Goal: Task Accomplishment & Management: Manage account settings

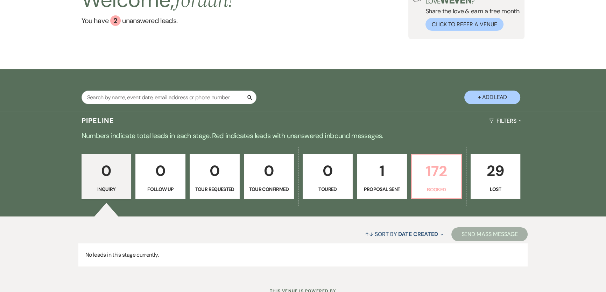
click at [444, 176] on p "172" at bounding box center [436, 171] width 41 height 23
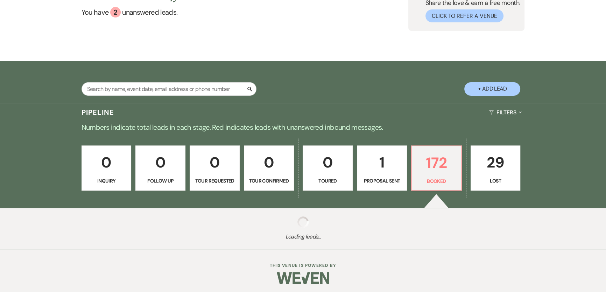
scroll to position [74, 0]
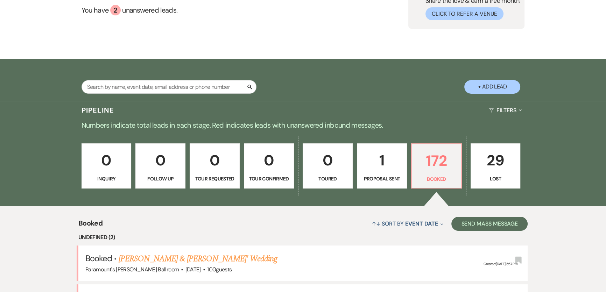
click at [134, 165] on div "0 Inquiry 0 Follow Up 0 Tour Requested 0 Tour Confirmed 0 Toured 1 Proposal Sen…" at bounding box center [303, 170] width 504 height 71
click at [181, 155] on p "0" at bounding box center [160, 160] width 41 height 23
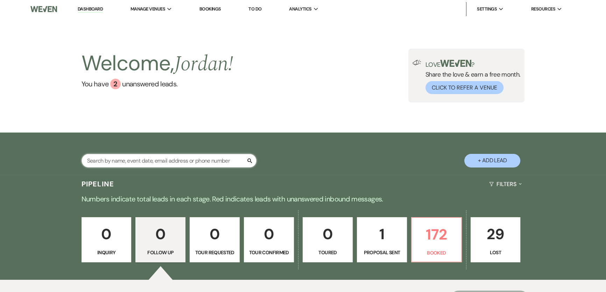
click at [185, 160] on input "text" at bounding box center [169, 161] width 175 height 14
type input "r"
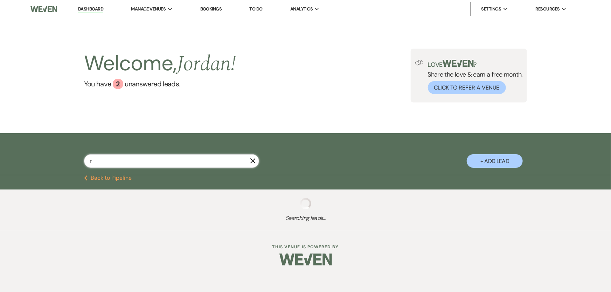
select select "6"
select select "8"
select select "10"
select select "8"
select select "11"
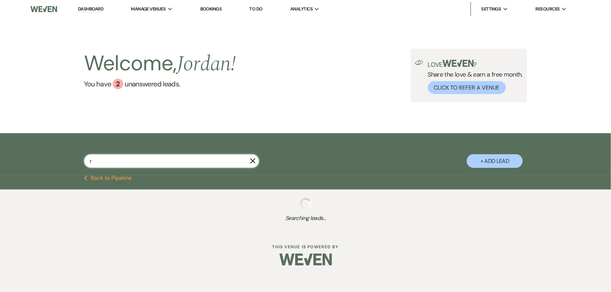
select select "8"
select select "11"
select select "8"
select select "5"
select select "8"
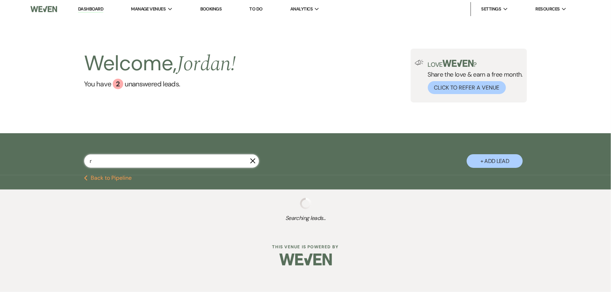
select select "11"
select select "8"
select select "11"
select select "8"
select select "7"
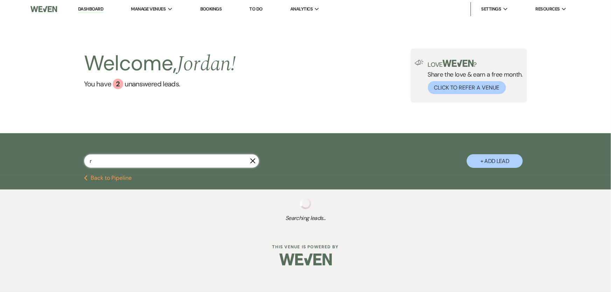
select select "8"
select select "4"
select select "8"
select select "11"
select select "8"
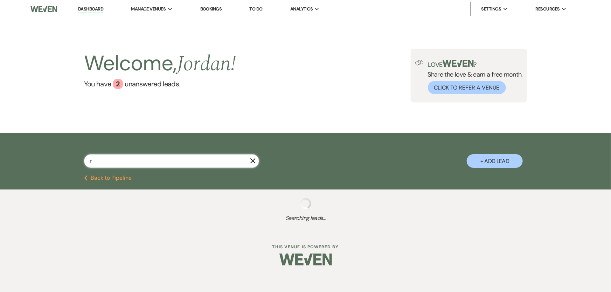
select select "11"
select select "8"
select select "4"
select select "8"
select select "11"
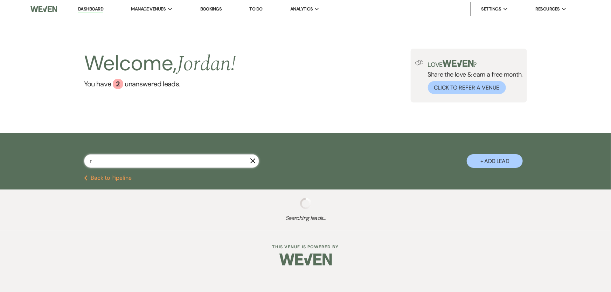
select select "8"
select select "2"
select select "8"
select select "6"
select select "8"
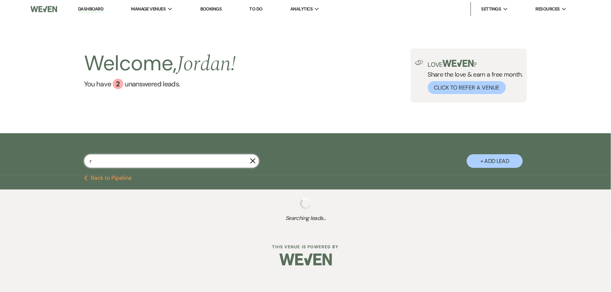
select select "2"
select select "8"
select select "4"
select select "8"
select select "1"
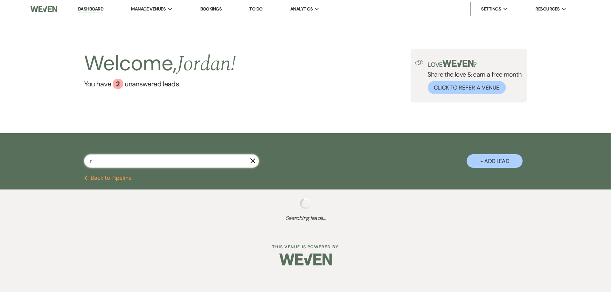
select select "8"
select select "6"
select select "8"
select select "7"
select select "8"
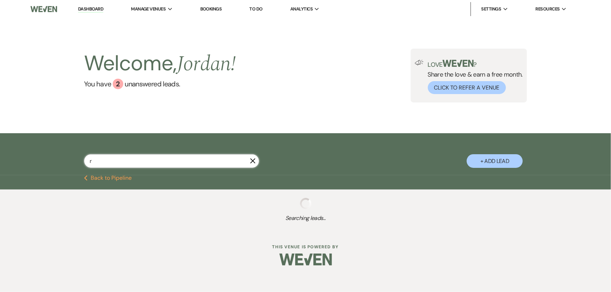
select select "1"
select select "8"
select select "7"
select select "8"
select select "5"
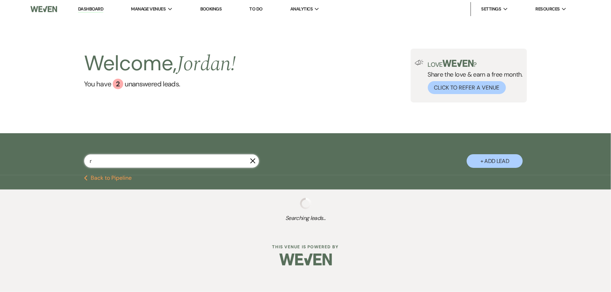
select select "8"
select select "7"
select select "8"
select select "11"
select select "8"
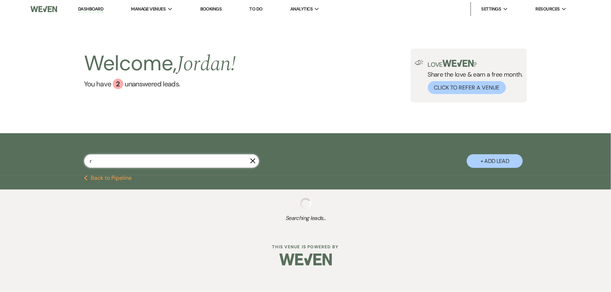
select select "11"
select select "8"
select select "5"
select select "8"
select select "11"
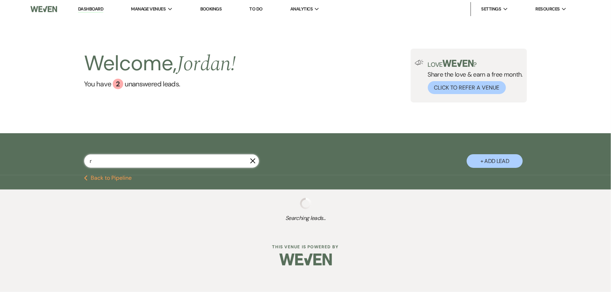
select select "8"
select select "2"
select select "8"
select select "11"
select select "8"
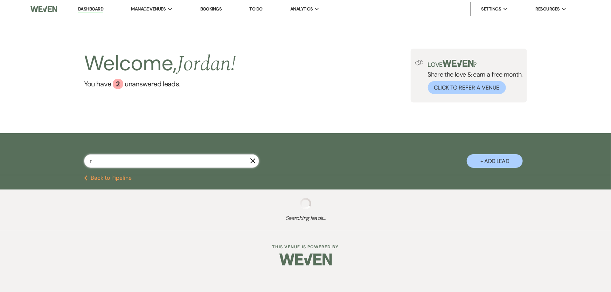
select select "4"
select select "8"
select select "1"
select select "8"
select select "11"
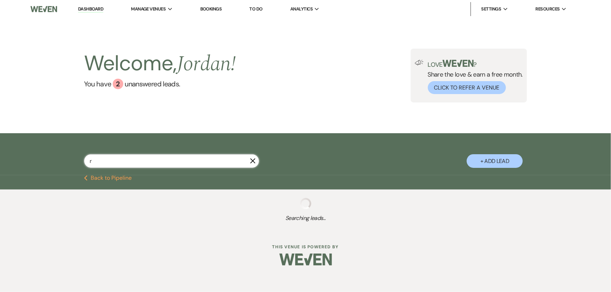
select select "8"
select select "4"
select select "8"
select select "2"
select select "8"
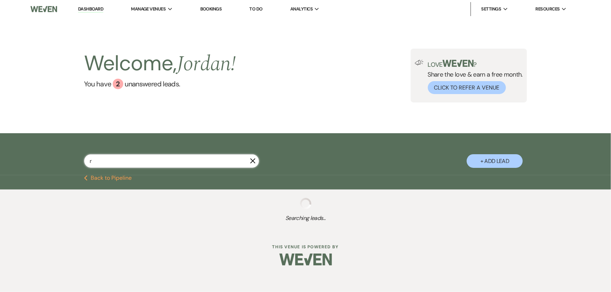
select select "2"
select select "8"
select select "2"
select select "8"
select select "2"
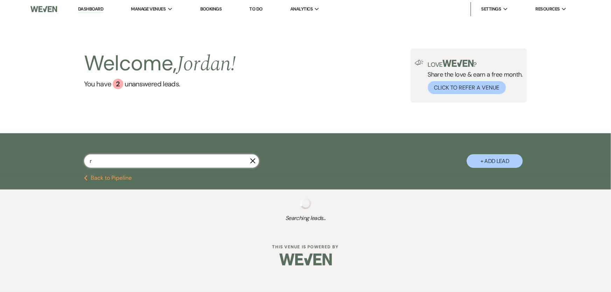
select select "8"
select select "2"
select select "8"
select select "2"
select select "8"
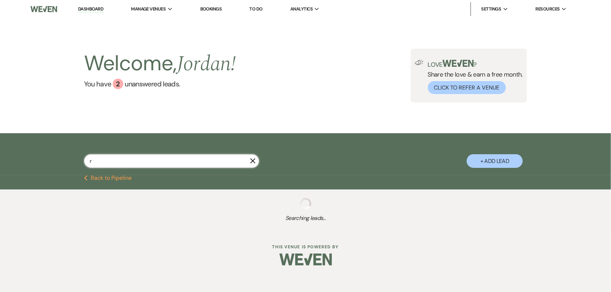
select select "2"
select select "8"
select select "2"
select select "8"
select select "2"
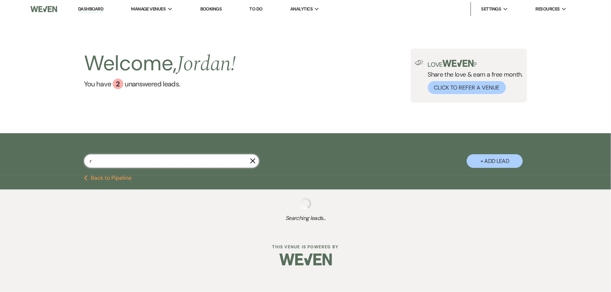
select select "8"
select select "4"
select select "8"
select select "2"
select select "8"
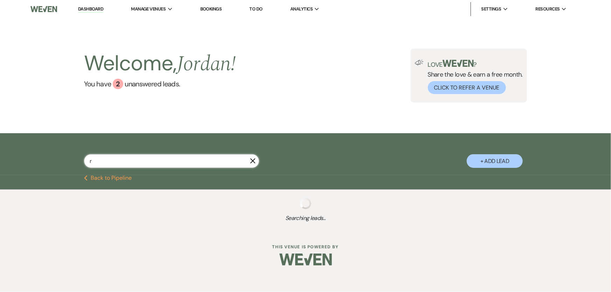
select select "2"
select select "8"
select select "2"
select select "8"
select select "2"
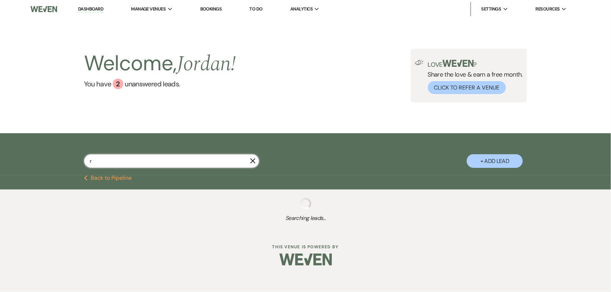
select select "8"
select select "2"
select select "8"
select select "2"
select select "8"
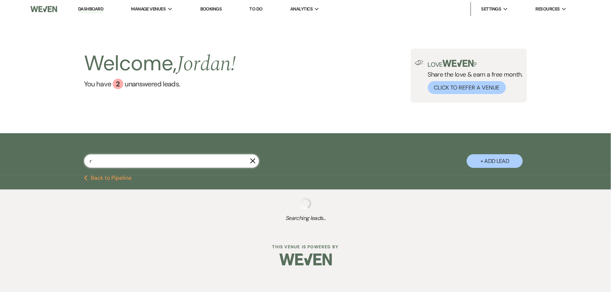
select select "2"
